Goal: Book appointment/travel/reservation

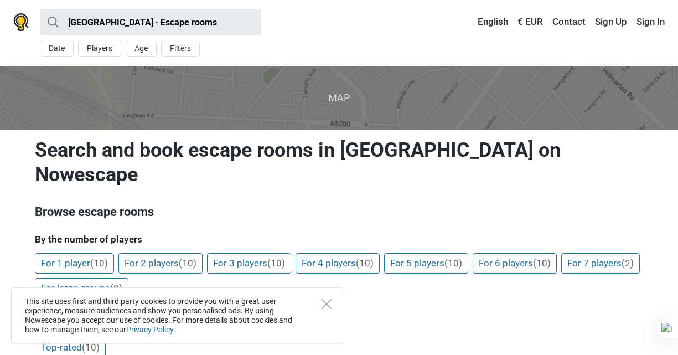
click at [447, 203] on h3 "Browse escape rooms" at bounding box center [339, 212] width 609 height 18
click at [178, 253] on link "For 2 players (10)" at bounding box center [160, 263] width 84 height 21
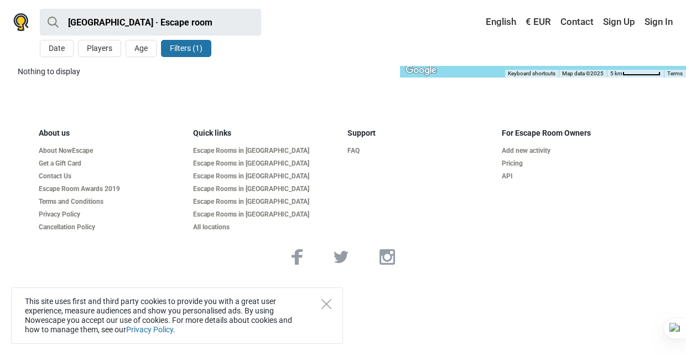
click at [178, 44] on button "Filters (1)" at bounding box center [186, 48] width 50 height 17
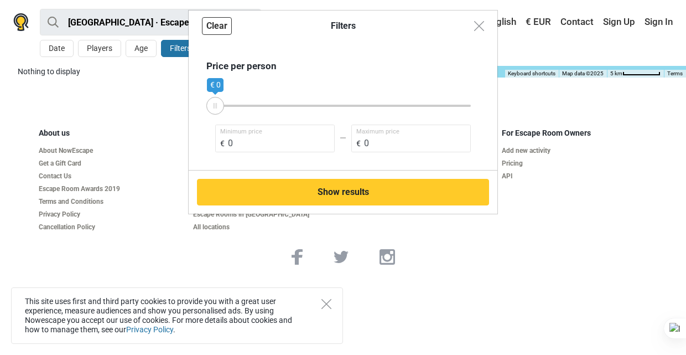
click at [204, 24] on button "Clear" at bounding box center [217, 26] width 30 height 18
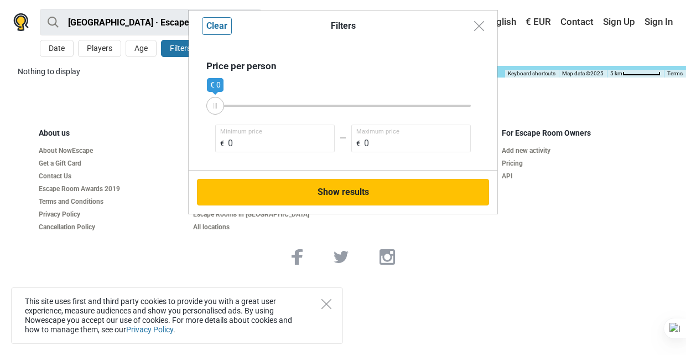
click at [417, 186] on button "Show results" at bounding box center [343, 192] width 292 height 27
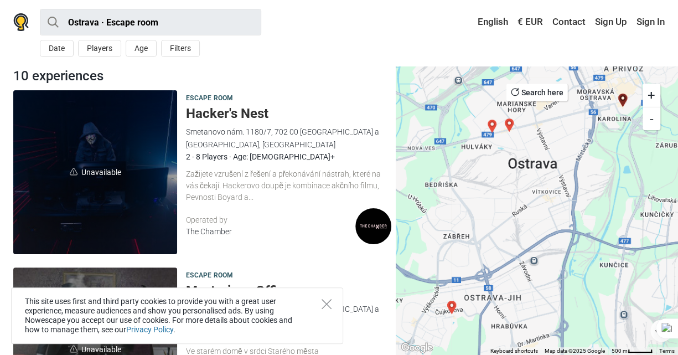
click at [319, 33] on div "Ostrava · Escape room All Escape room Around Me Date Players Age Filters < [DAT…" at bounding box center [339, 33] width 678 height 66
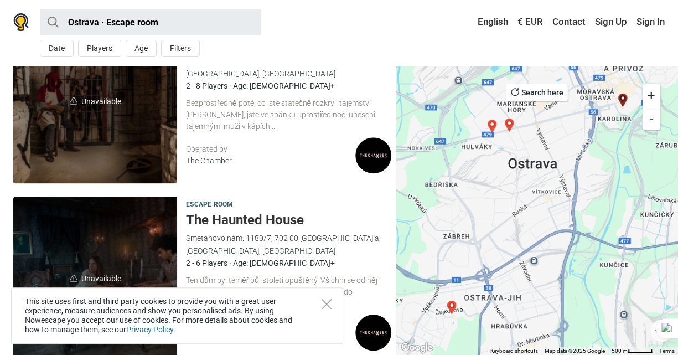
scroll to position [443, 0]
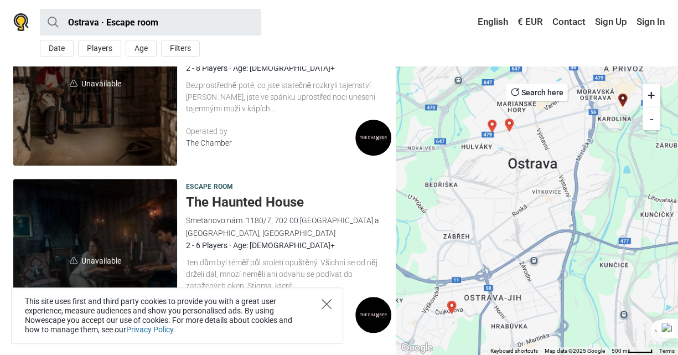
click at [323, 301] on icon "Close" at bounding box center [327, 304] width 10 height 10
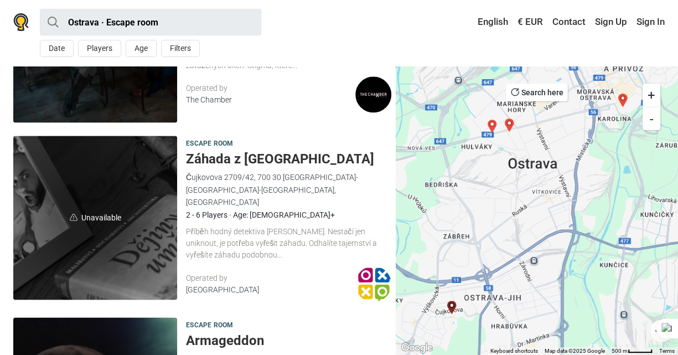
scroll to position [664, 0]
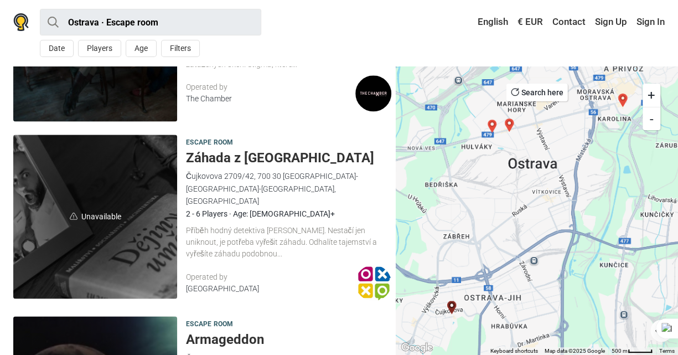
click at [102, 219] on span "Unavailable" at bounding box center [95, 217] width 164 height 164
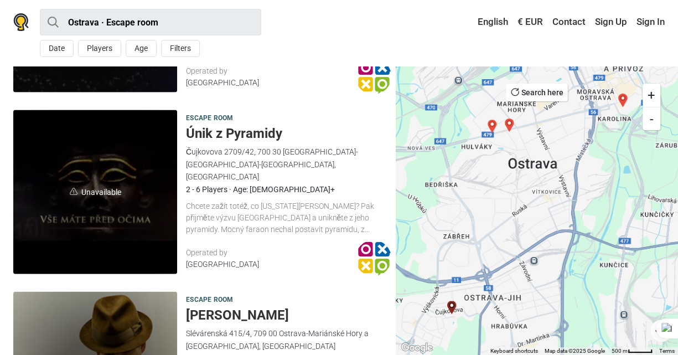
scroll to position [1218, 0]
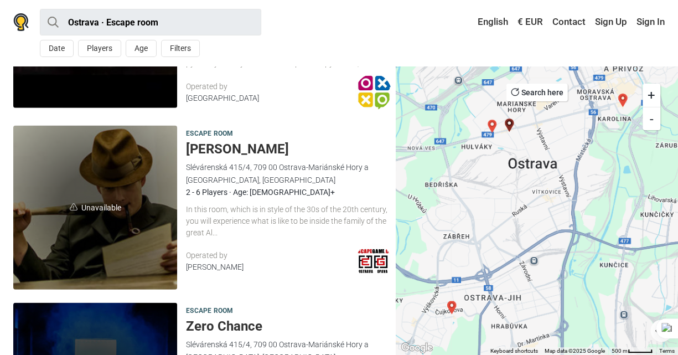
click at [247, 213] on div "In this room, which is in style of the 30s of the 20th century, you will experi…" at bounding box center [288, 221] width 205 height 34
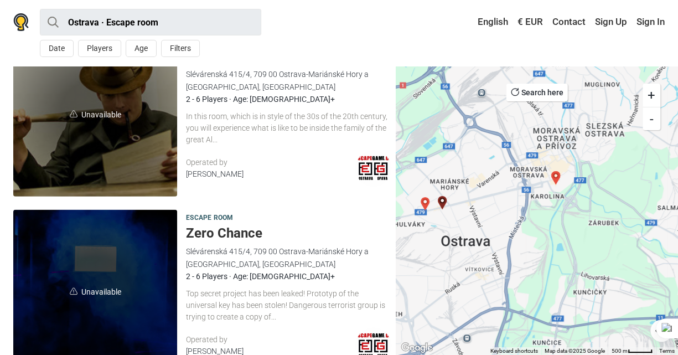
scroll to position [1328, 0]
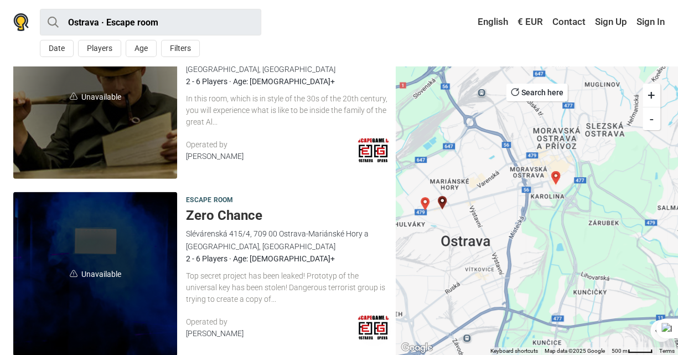
click at [168, 265] on span "Unavailable" at bounding box center [95, 274] width 164 height 164
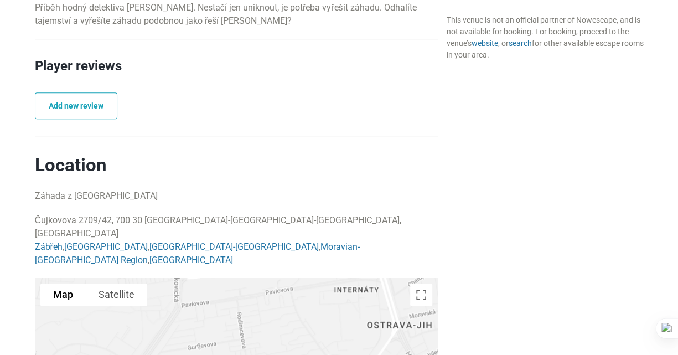
scroll to position [609, 0]
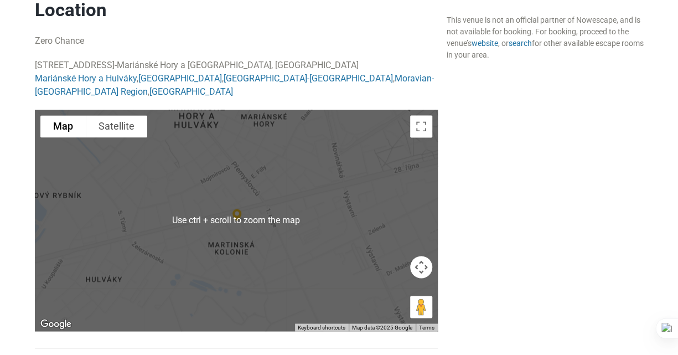
scroll to position [830, 0]
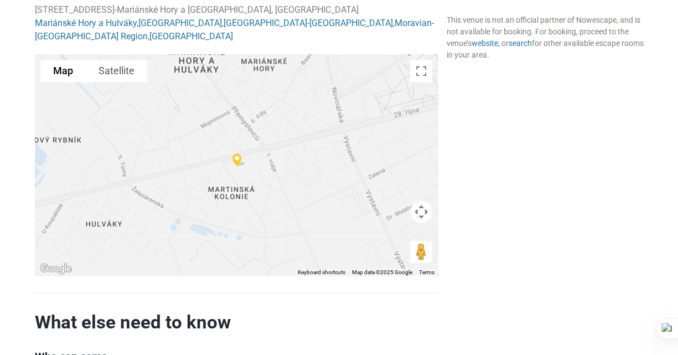
click at [410, 132] on div at bounding box center [236, 164] width 403 height 221
click at [425, 60] on button "Toggle fullscreen view" at bounding box center [421, 71] width 22 height 22
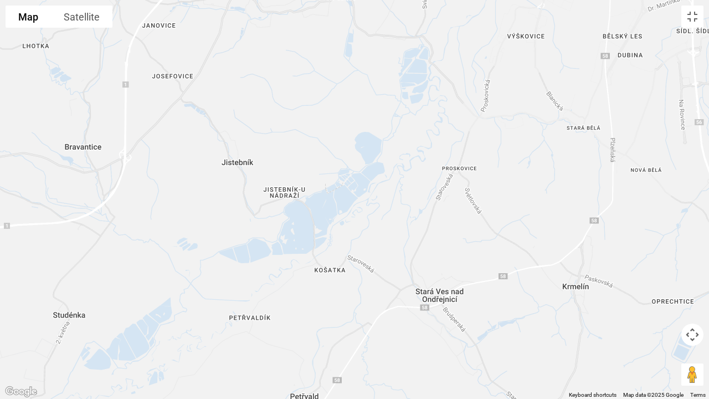
click at [586, 68] on div at bounding box center [354, 199] width 709 height 399
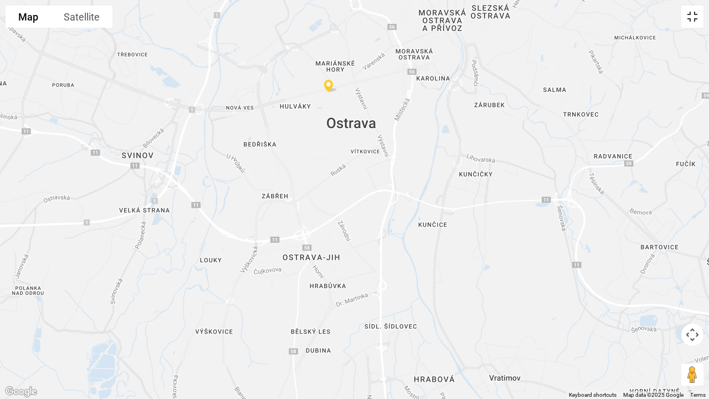
click at [678, 21] on button "Toggle fullscreen view" at bounding box center [692, 17] width 22 height 22
